Goal: Find contact information: Find contact information

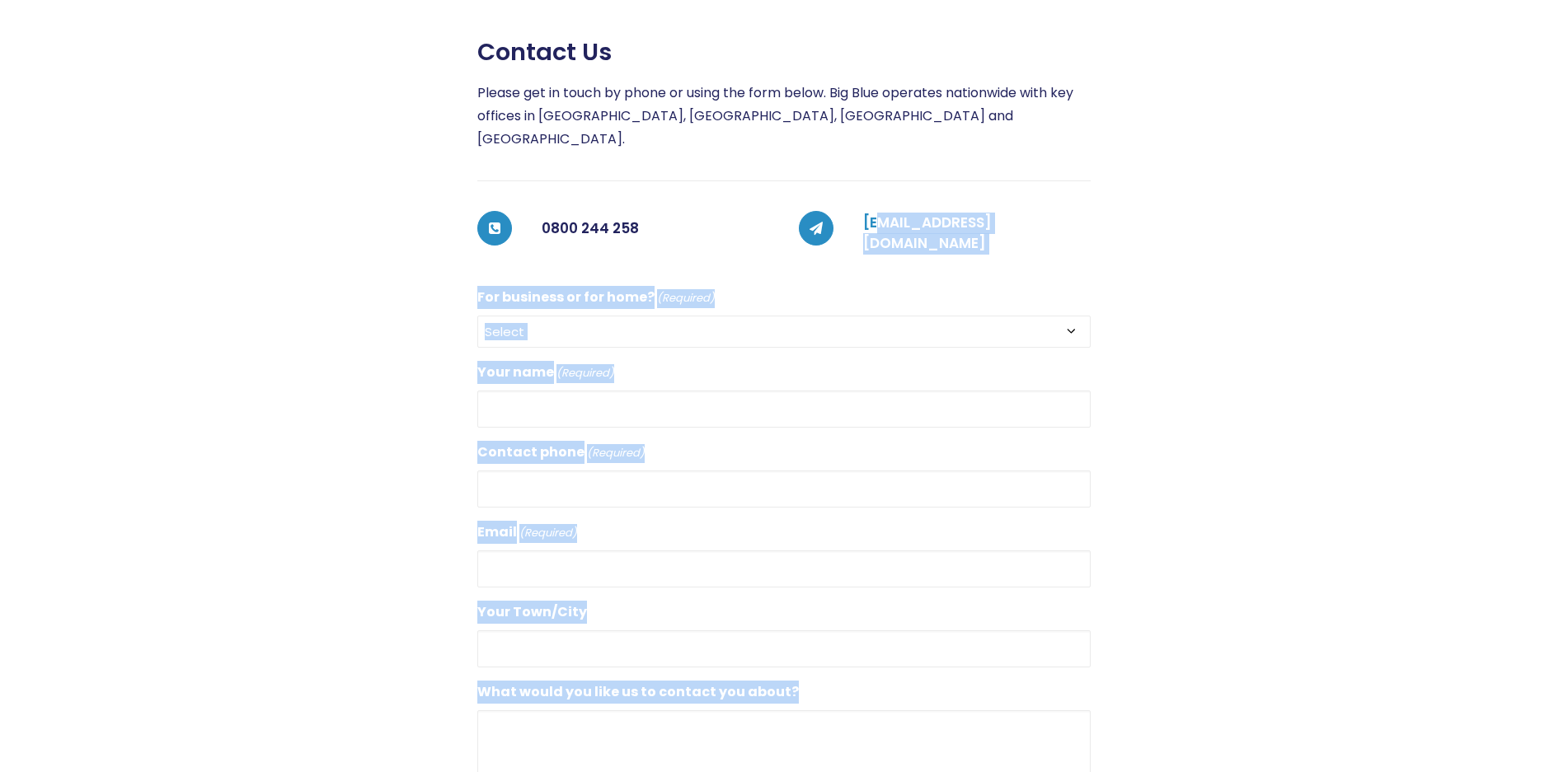
scroll to position [348, 0]
click at [874, 206] on div "Contact us Please get in touch by phone or using the form below. Big Blue opera…" at bounding box center [769, 495] width 1286 height 914
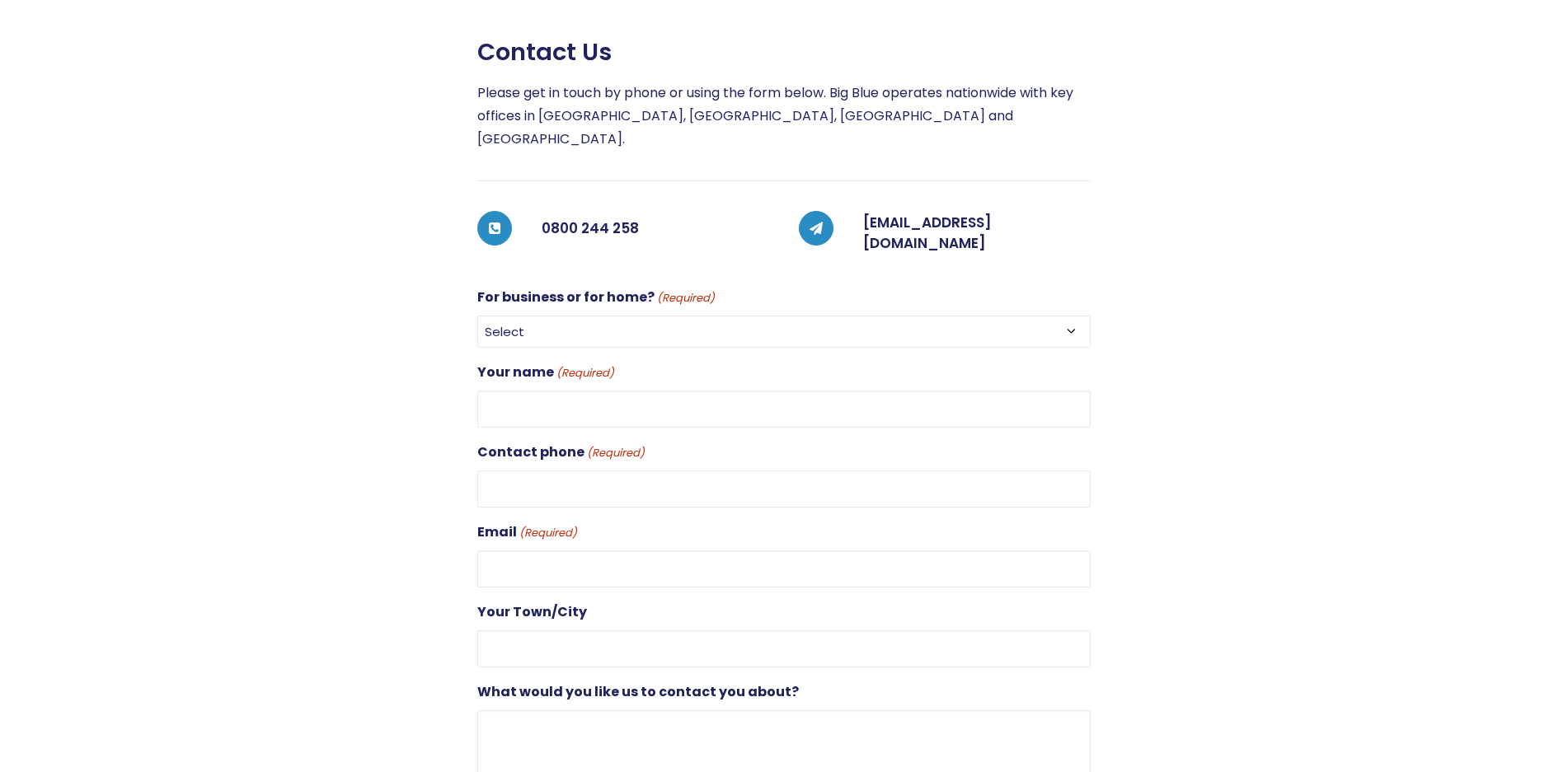
drag, startPoint x: 874, startPoint y: 206, endPoint x: 849, endPoint y: 209, distance: 25.2
click at [849, 212] on div "[EMAIL_ADDRESS][DOMAIN_NAME]" at bounding box center [962, 233] width 257 height 45
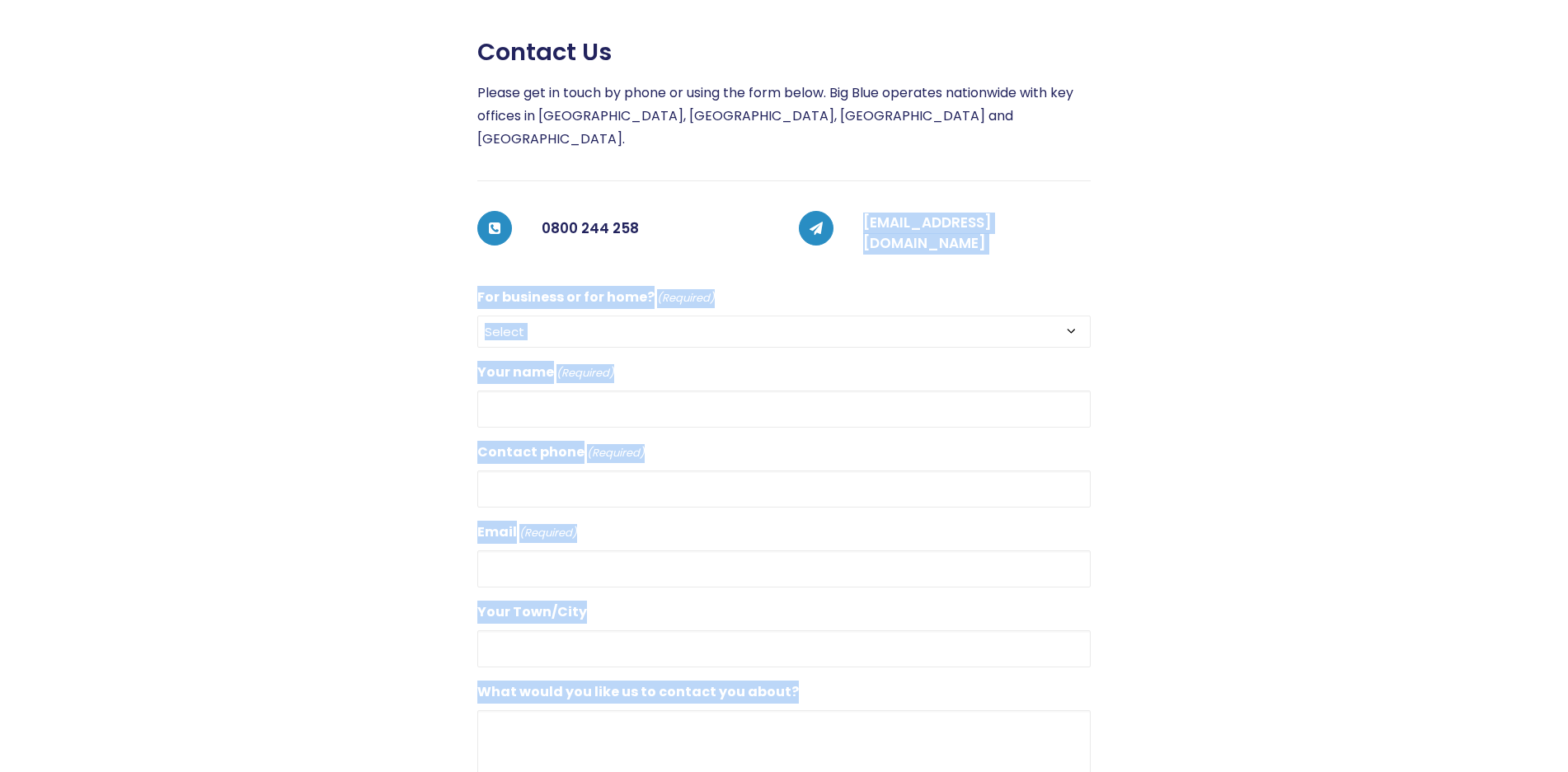
drag, startPoint x: 858, startPoint y: 202, endPoint x: 1097, endPoint y: 201, distance: 239.0
click at [1097, 201] on div "Contact us Please get in touch by phone or using the form below. Big Blue opera…" at bounding box center [769, 495] width 1286 height 914
drag, startPoint x: 1097, startPoint y: 201, endPoint x: 1024, endPoint y: 242, distance: 83.7
click at [1024, 242] on div "Contact us Please get in touch by phone or using the form below. Big Blue opera…" at bounding box center [784, 495] width 614 height 914
drag, startPoint x: 1098, startPoint y: 201, endPoint x: 1071, endPoint y: 204, distance: 27.2
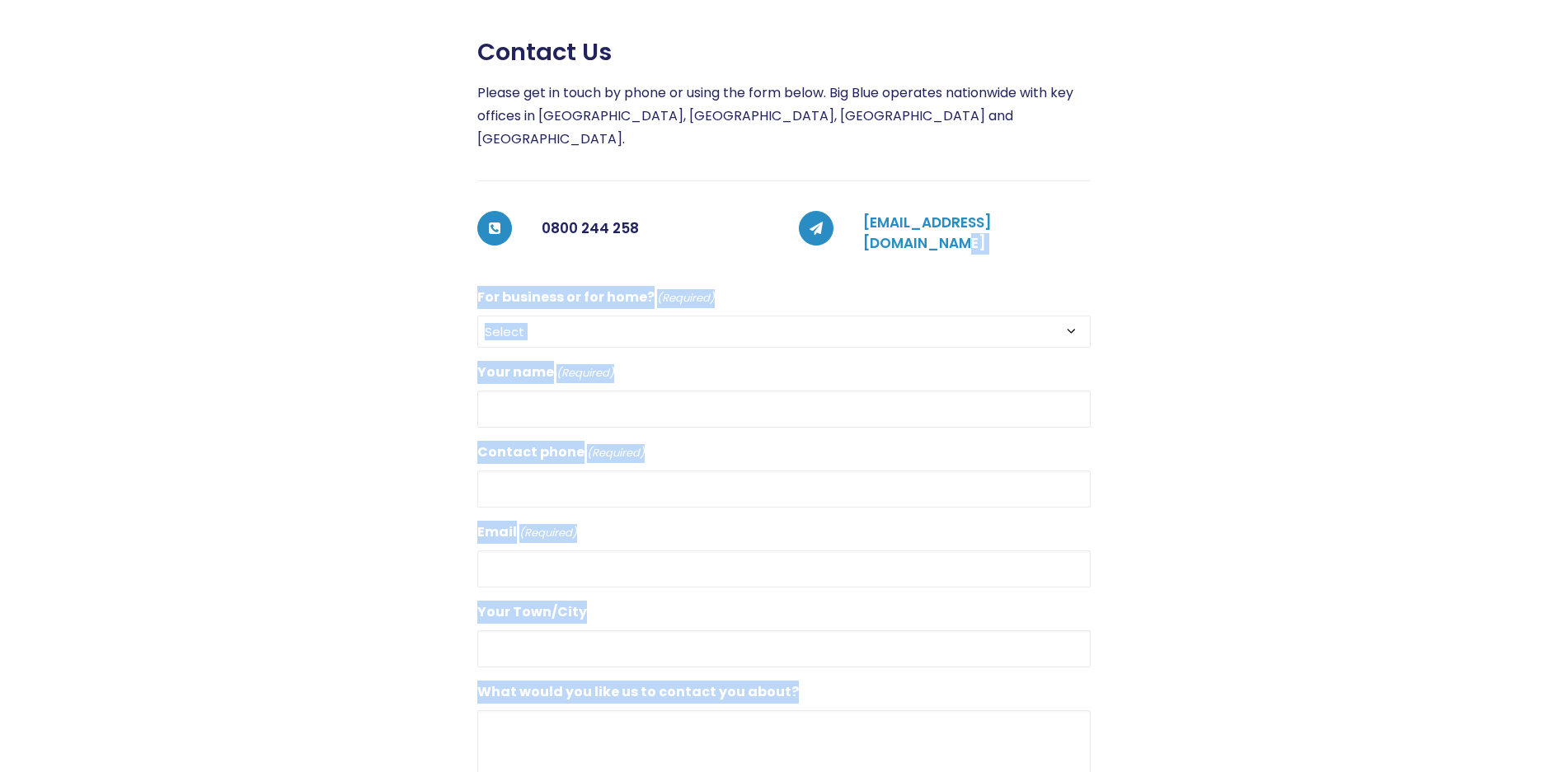
click at [1071, 204] on div "Contact us Please get in touch by phone or using the form below. Big Blue opera…" at bounding box center [769, 495] width 1286 height 914
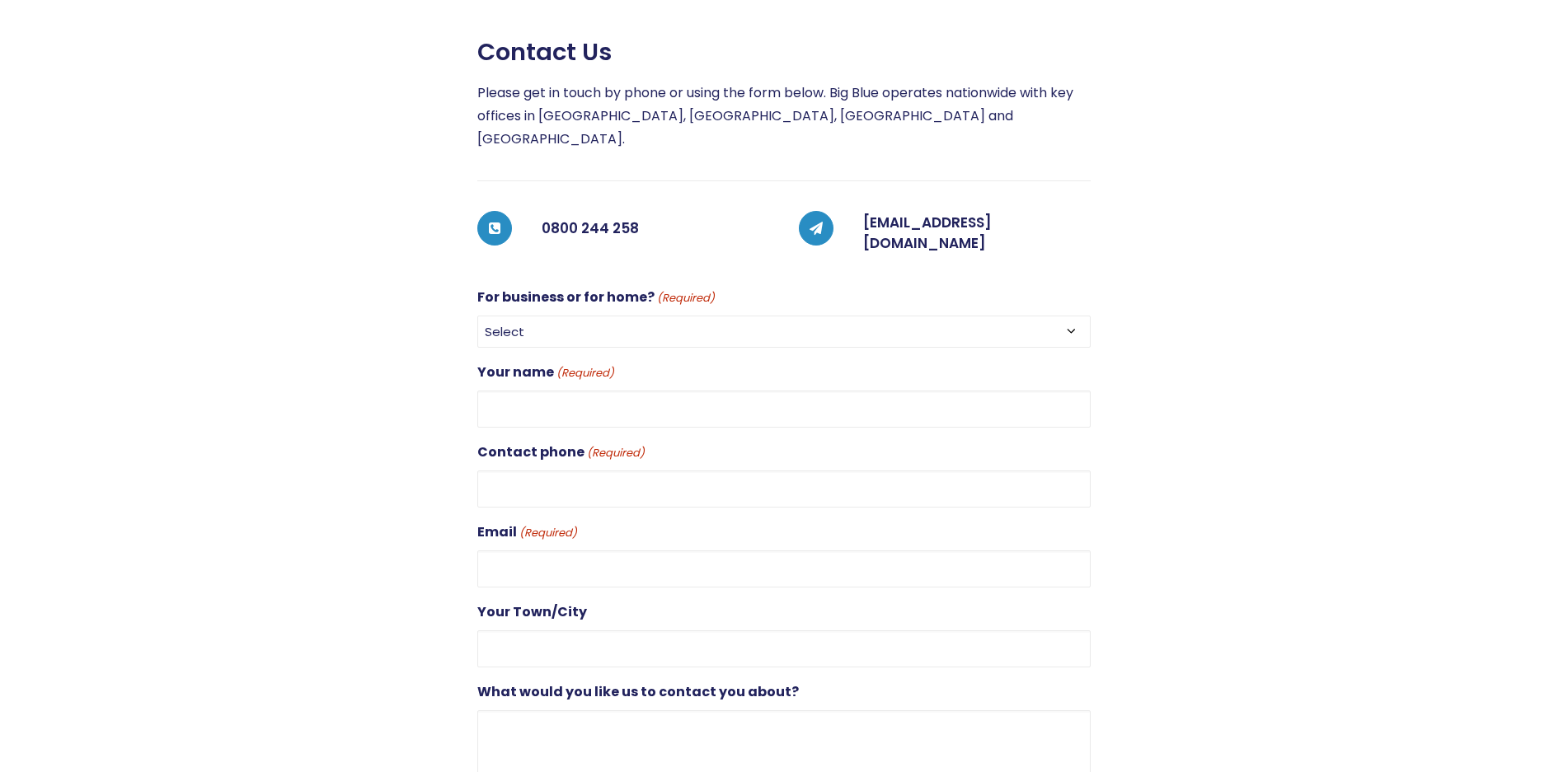
click at [877, 218] on h5 "[EMAIL_ADDRESS][DOMAIN_NAME]" at bounding box center [976, 233] width 227 height 42
click at [864, 212] on link "[EMAIL_ADDRESS][DOMAIN_NAME]" at bounding box center [928, 233] width 129 height 41
